Goal: Register for event/course

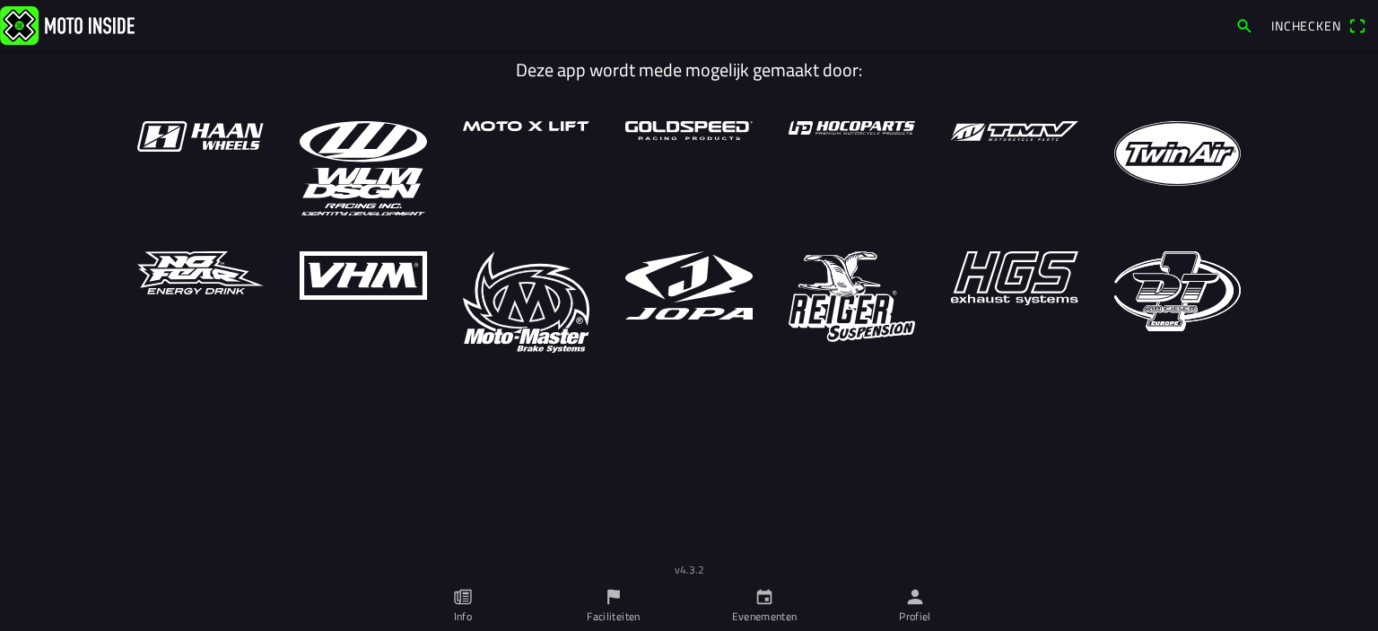
click at [763, 595] on icon "calendar" at bounding box center [765, 597] width 20 height 20
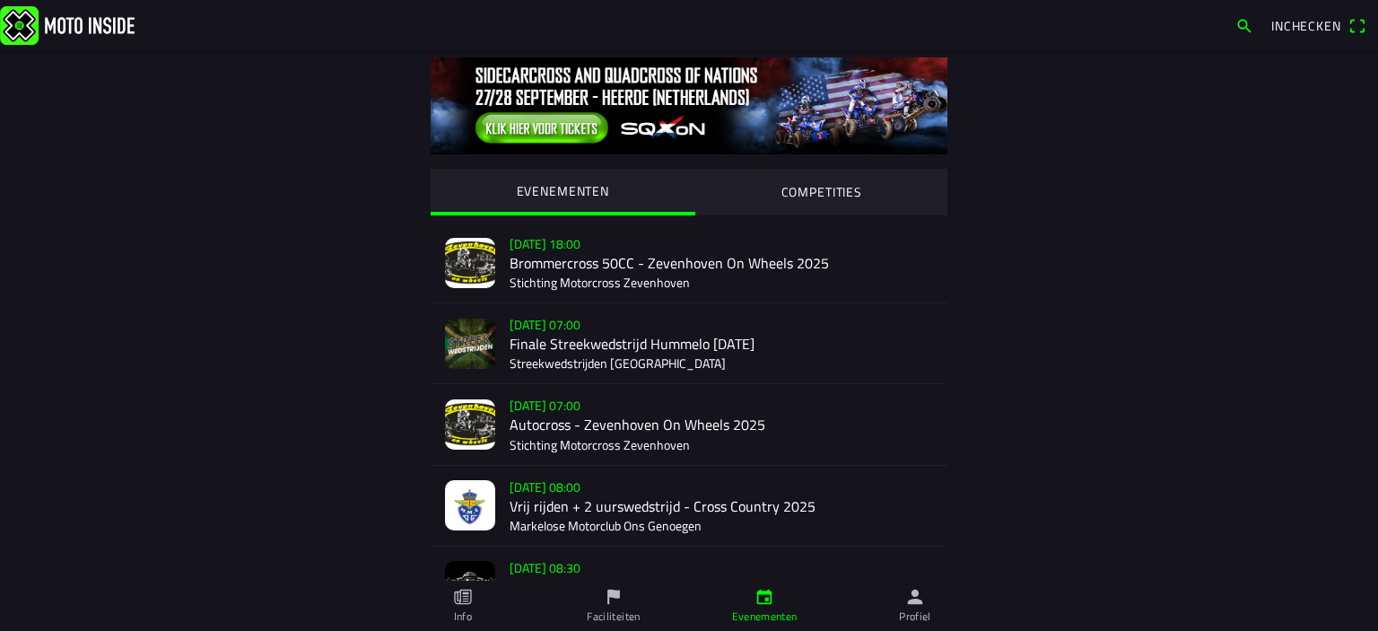
click at [571, 510] on div "[DATE] 08:00 Vrij rijden + 2 uurswedstrijd - Cross Country 2025 Markelose Motor…" at bounding box center [721, 506] width 423 height 80
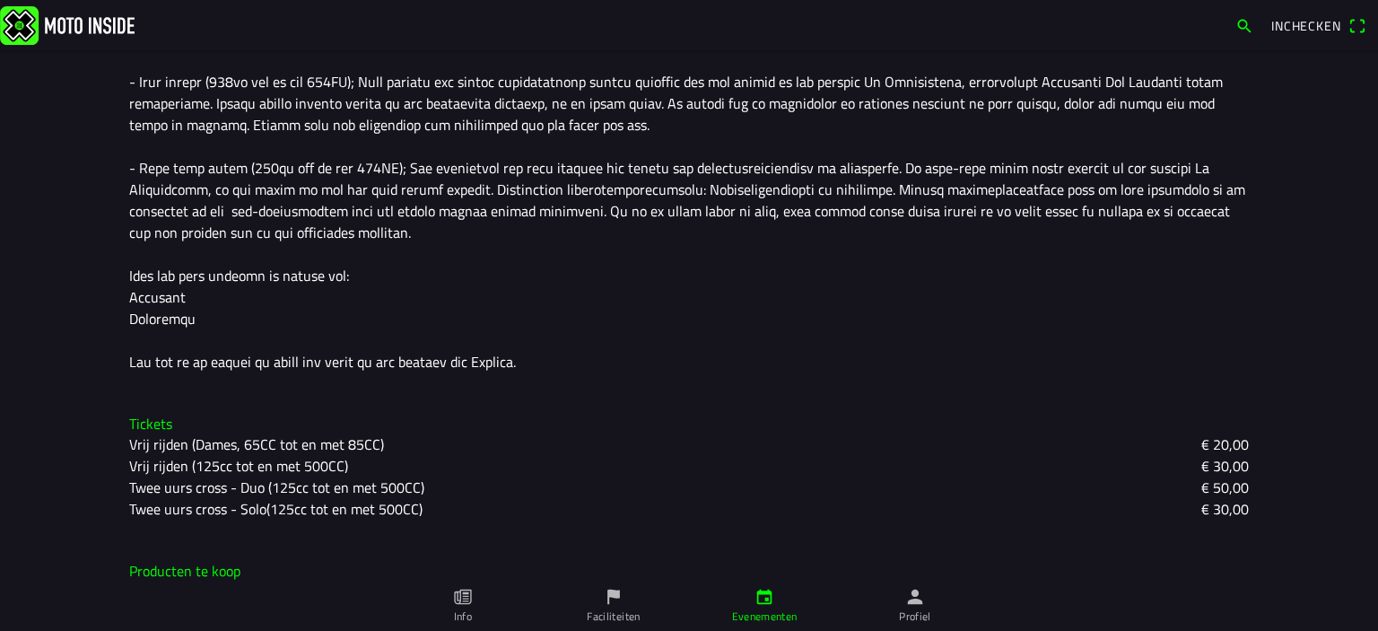
scroll to position [820, 0]
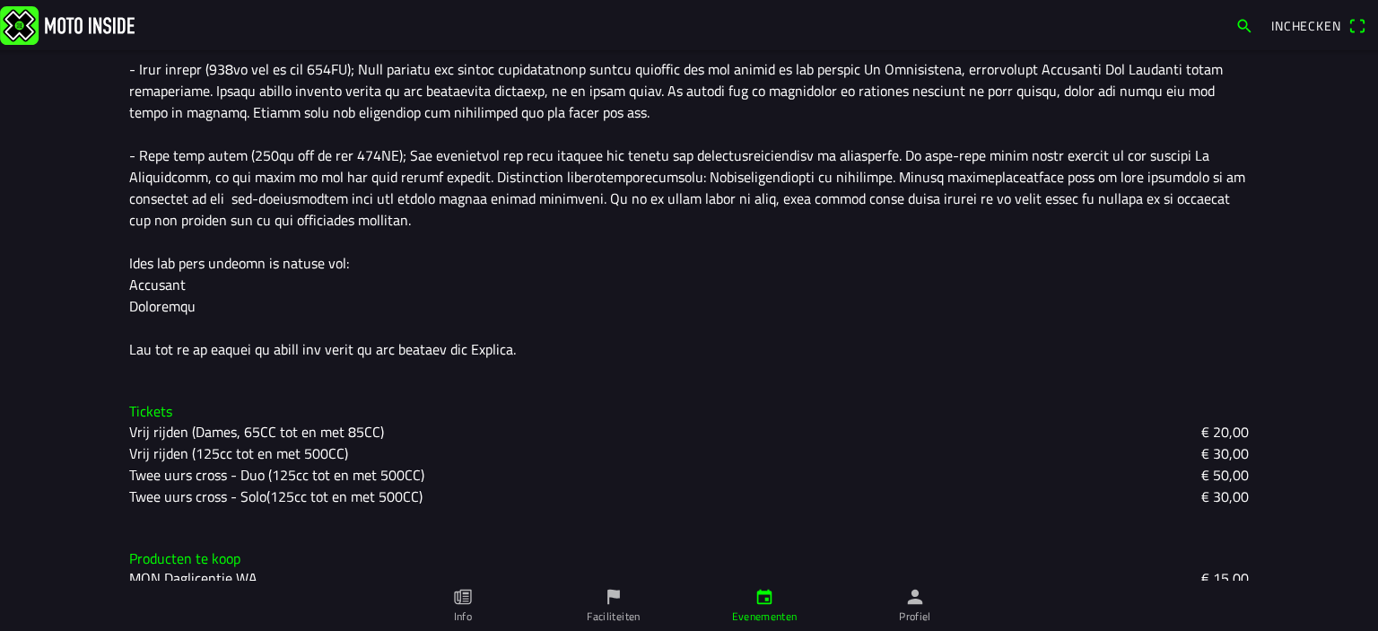
click at [0, 0] on slot "Vrij rijden (125cc tot en met 500CC)" at bounding box center [0, 0] width 0 height 0
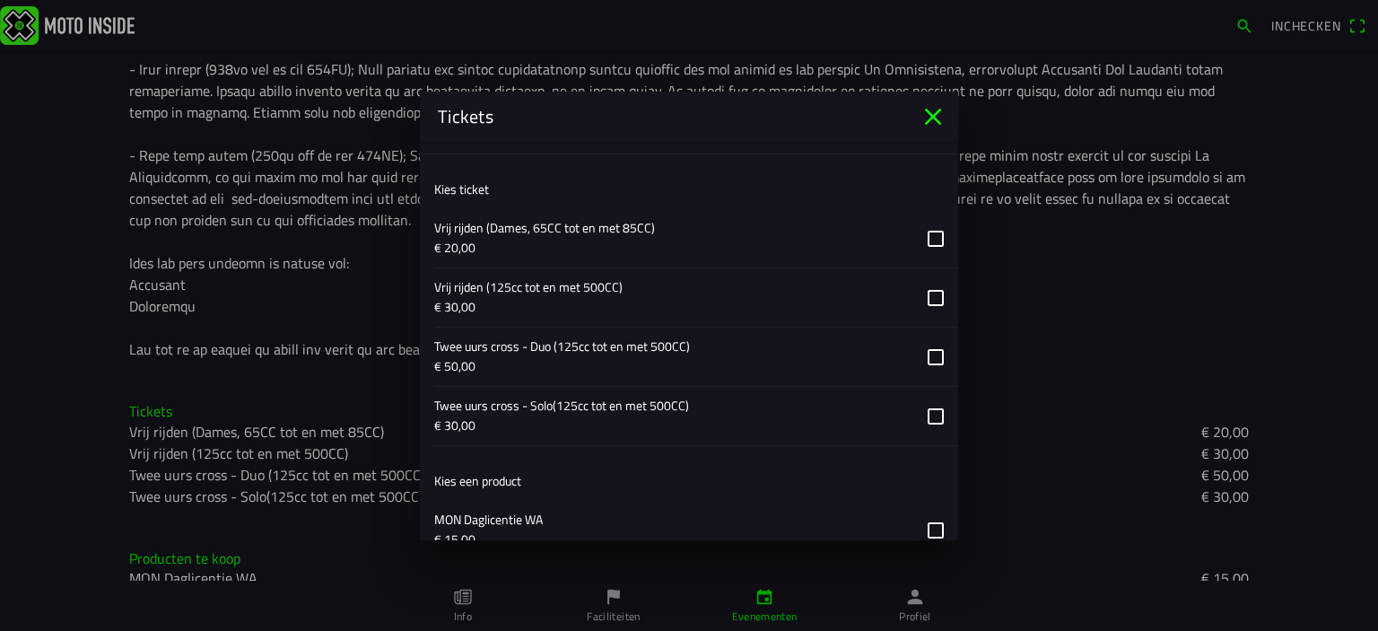
scroll to position [807, 0]
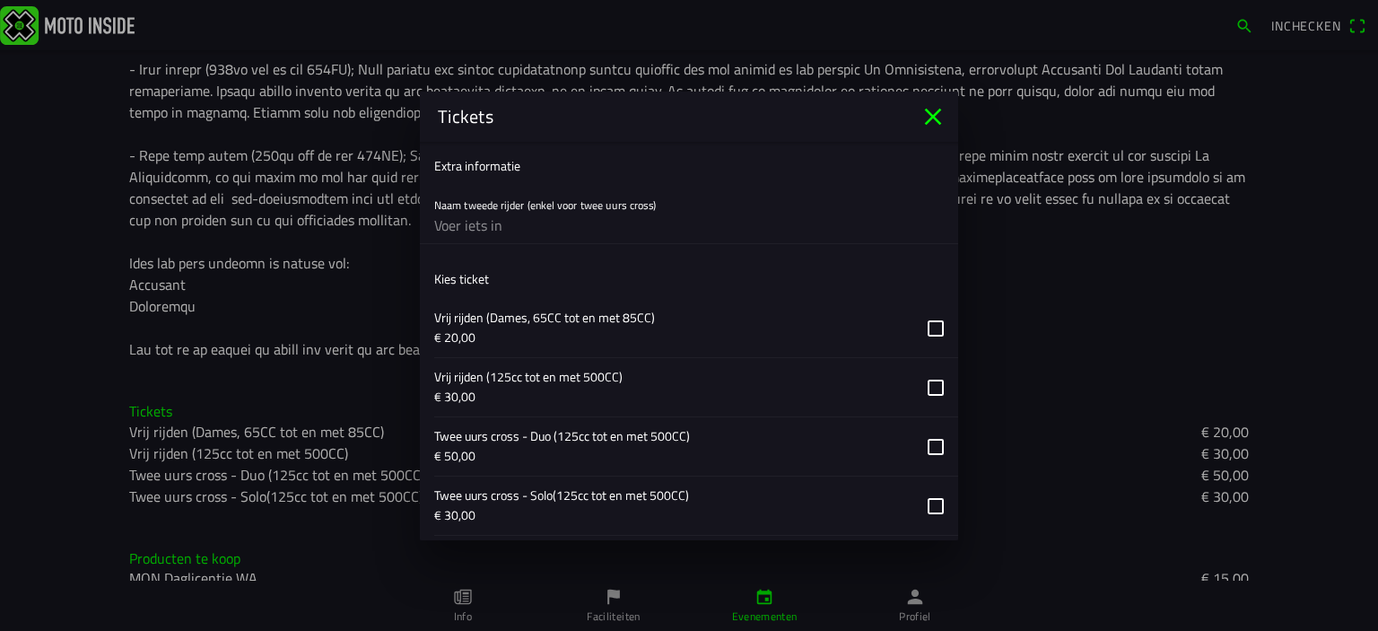
click at [920, 385] on button "button" at bounding box center [696, 387] width 524 height 58
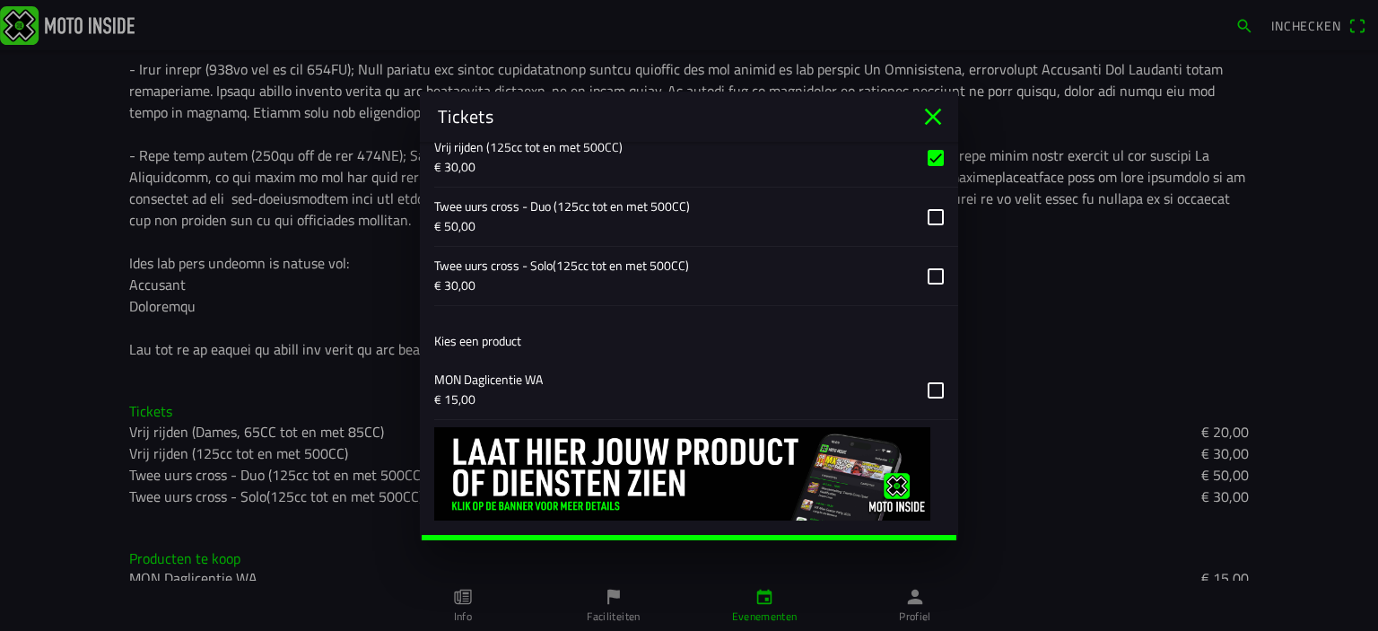
scroll to position [1064, 0]
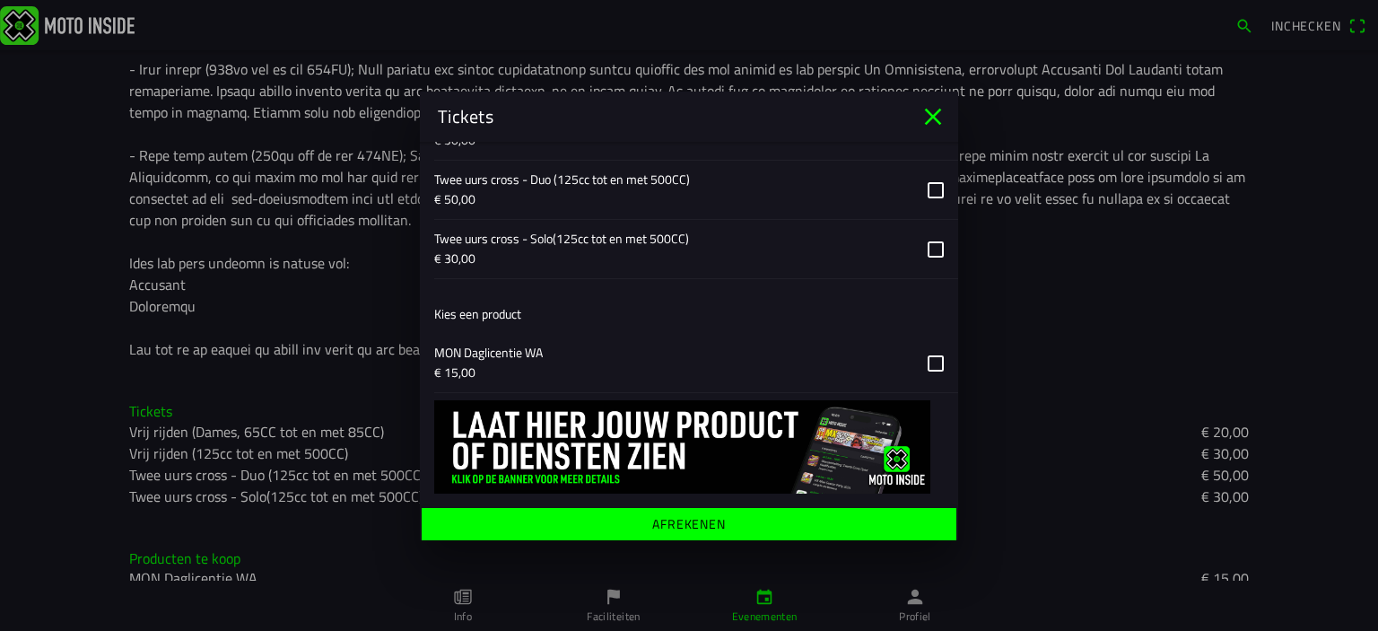
click at [693, 517] on ion-label "Afrekenen" at bounding box center [689, 523] width 74 height 13
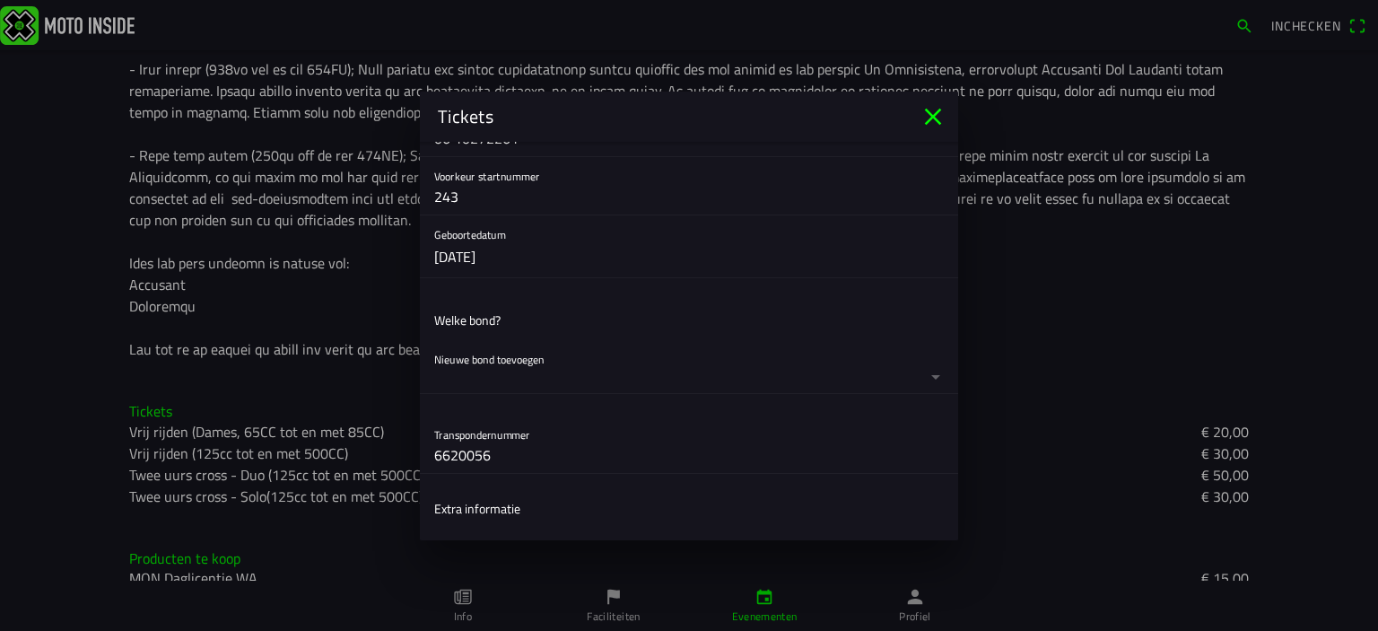
scroll to position [436, 0]
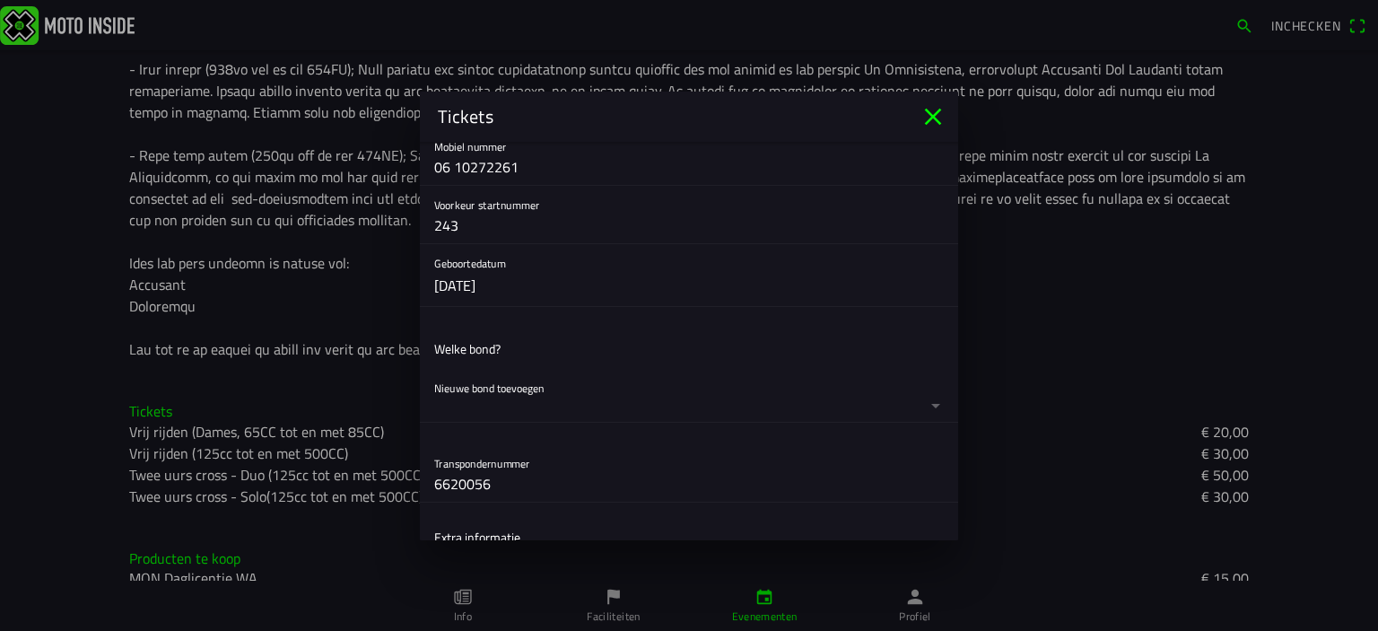
click at [917, 403] on button "button" at bounding box center [696, 395] width 524 height 53
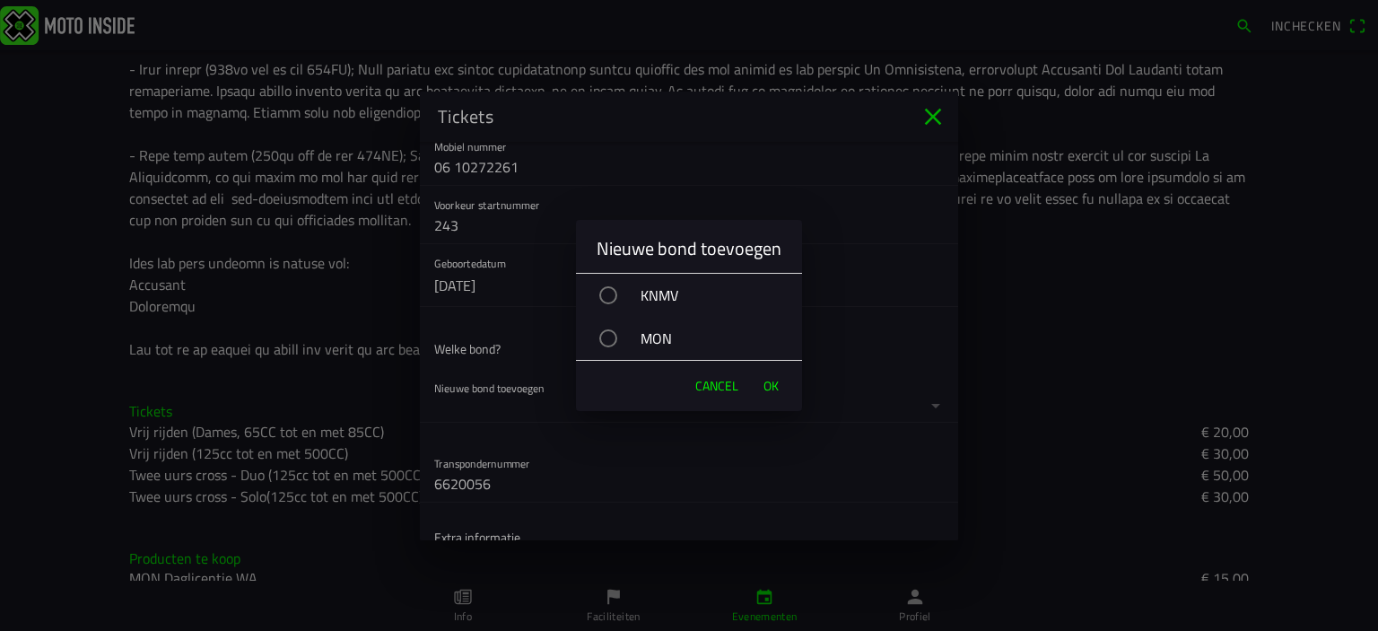
click at [615, 294] on div "button" at bounding box center [608, 295] width 18 height 18
click at [771, 384] on span "OK" at bounding box center [770, 386] width 15 height 18
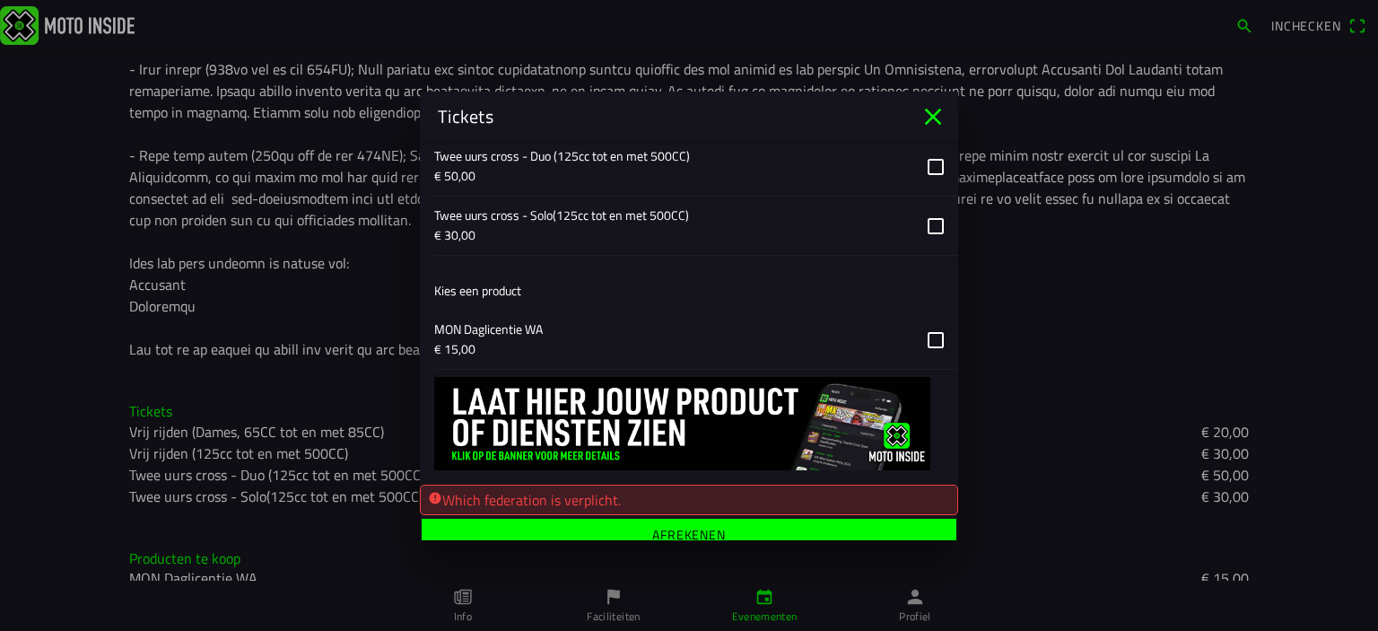
scroll to position [1186, 0]
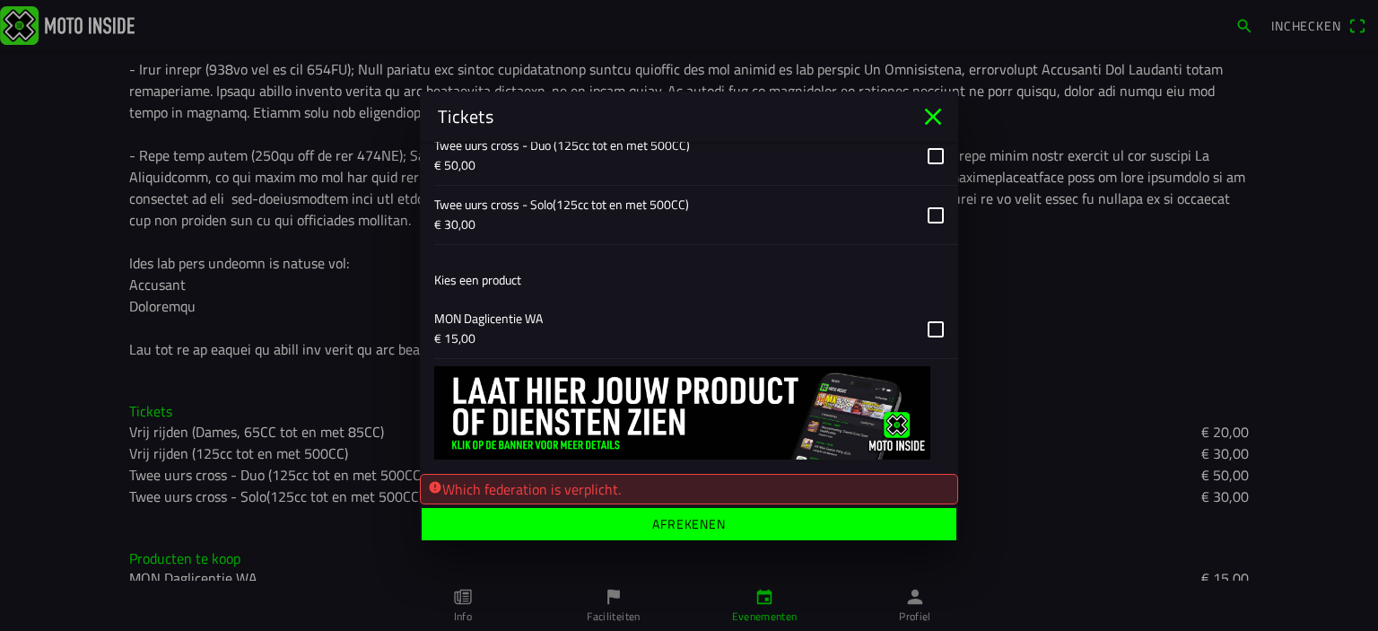
click at [691, 517] on ion-label "Afrekenen" at bounding box center [689, 523] width 74 height 13
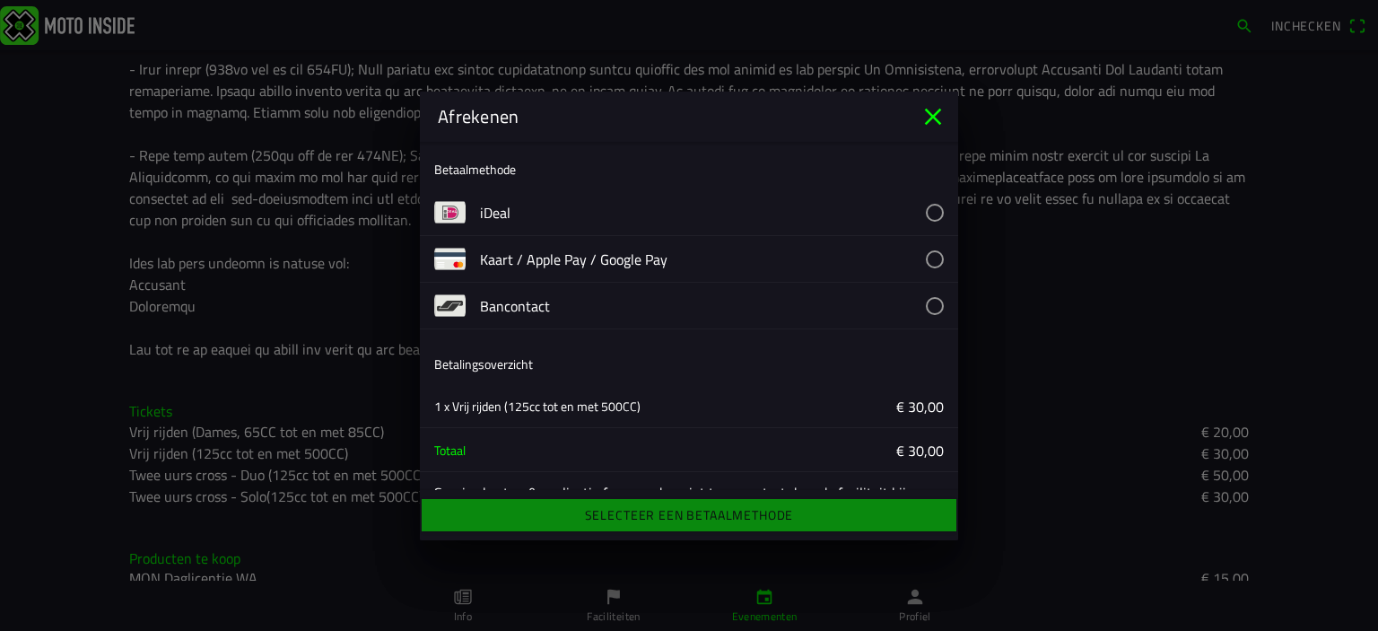
click at [927, 210] on button "button" at bounding box center [719, 212] width 478 height 46
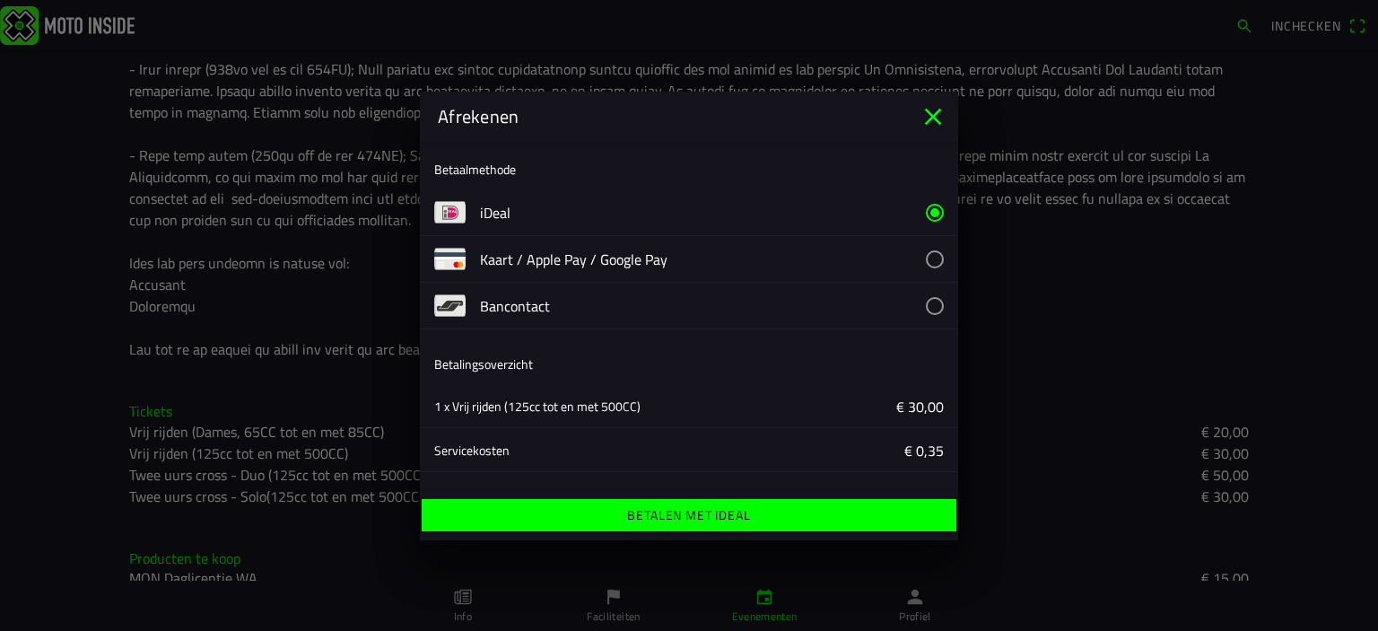
click at [728, 520] on ion-label "Betalen met iDeal" at bounding box center [688, 515] width 123 height 13
